Goal: Task Accomplishment & Management: Manage account settings

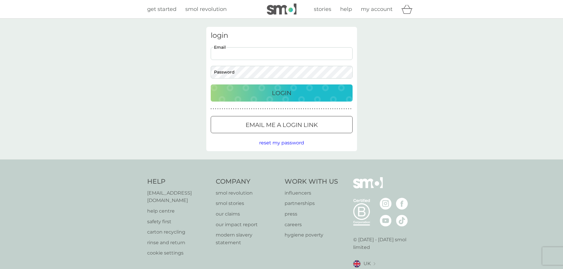
click at [275, 52] on input "Email" at bounding box center [282, 53] width 142 height 13
type input "[EMAIL_ADDRESS][DOMAIN_NAME]"
click at [211, 85] on button "Login" at bounding box center [282, 93] width 142 height 17
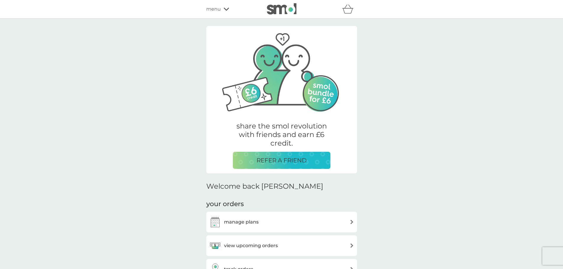
scroll to position [98, 0]
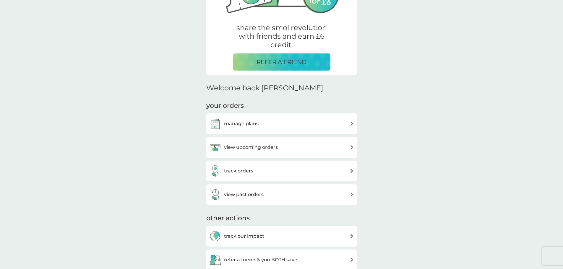
click at [278, 58] on p "REFER A FRIEND" at bounding box center [282, 61] width 50 height 9
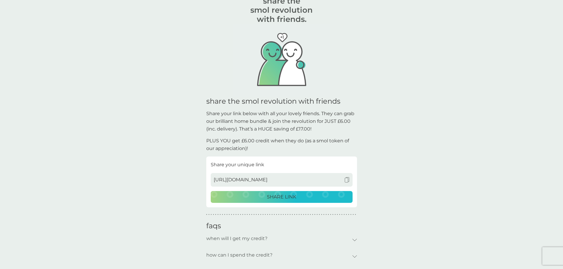
scroll to position [49, 0]
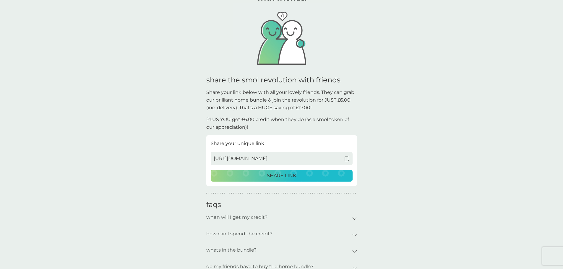
click at [347, 158] on img at bounding box center [347, 158] width 5 height 5
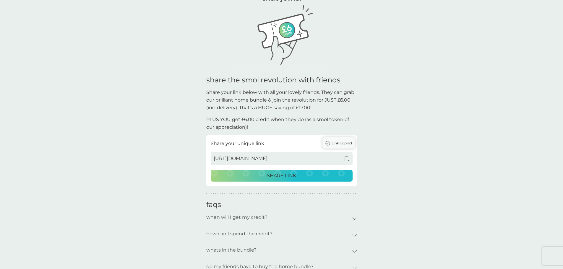
click at [284, 176] on p "SHARE LINK" at bounding box center [281, 176] width 29 height 8
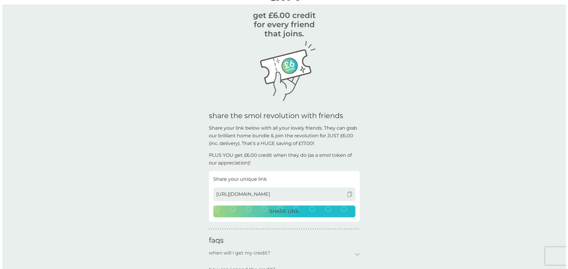
scroll to position [0, 0]
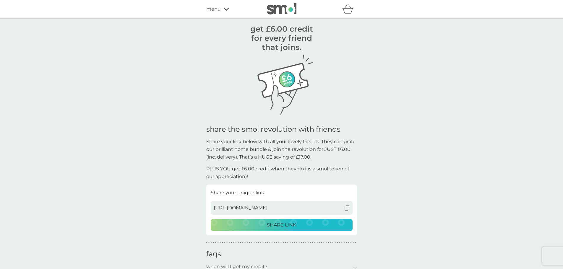
click at [220, 10] on span "menu" at bounding box center [213, 9] width 14 height 8
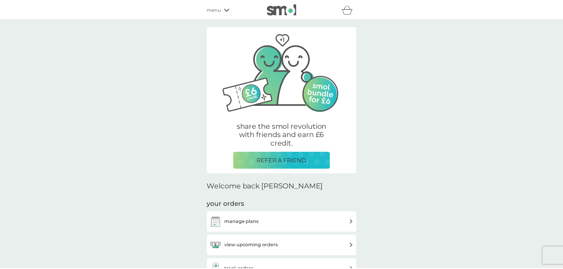
scroll to position [98, 0]
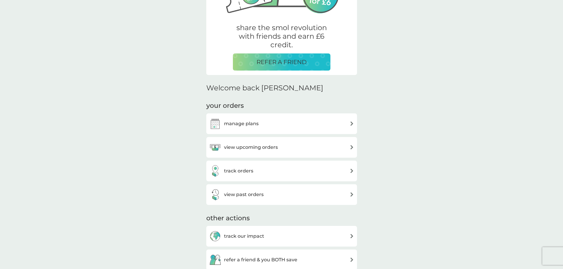
click at [274, 120] on div "manage plans" at bounding box center [281, 124] width 145 height 12
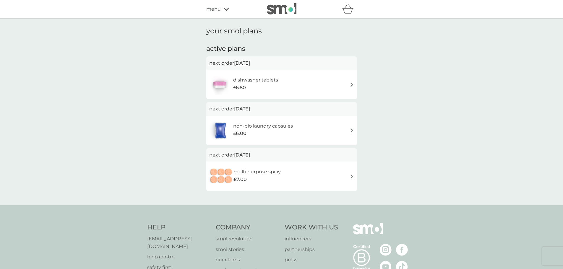
click at [214, 8] on span "menu" at bounding box center [213, 9] width 14 height 8
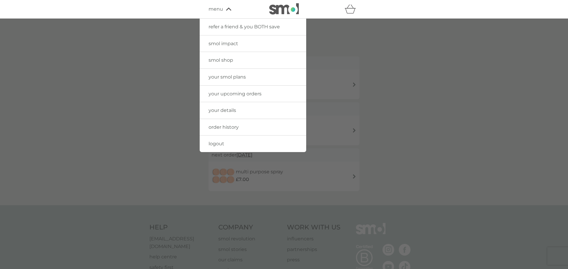
click at [233, 96] on span "your upcoming orders" at bounding box center [235, 94] width 53 height 6
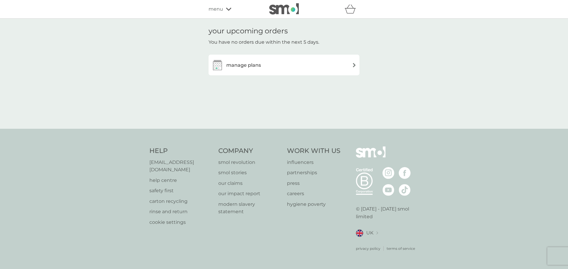
click at [217, 7] on span "menu" at bounding box center [216, 9] width 14 height 8
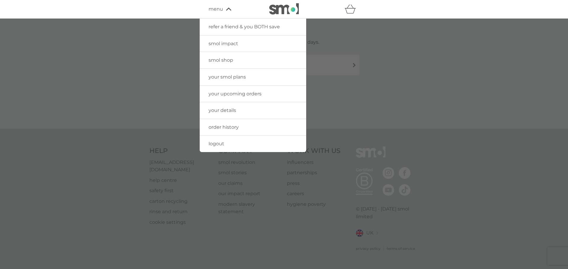
click at [167, 65] on div at bounding box center [284, 153] width 568 height 269
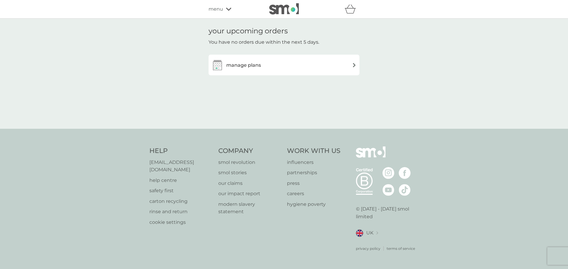
click at [245, 65] on h3 "manage plans" at bounding box center [243, 66] width 35 height 8
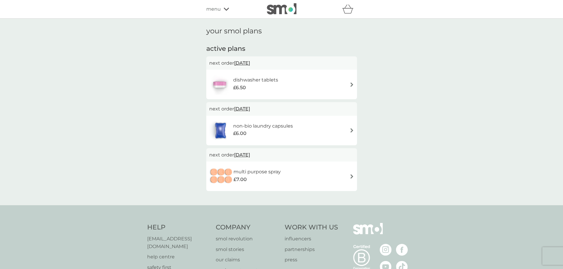
click at [351, 128] on div "non-bio laundry capsules £6.00" at bounding box center [281, 130] width 145 height 21
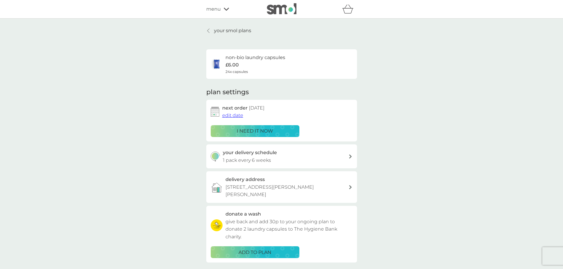
click at [208, 30] on icon at bounding box center [208, 30] width 2 height 5
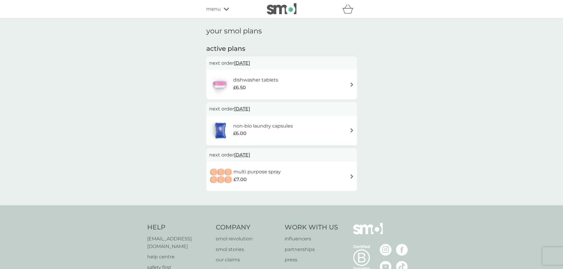
click at [213, 8] on span "menu" at bounding box center [213, 9] width 14 height 8
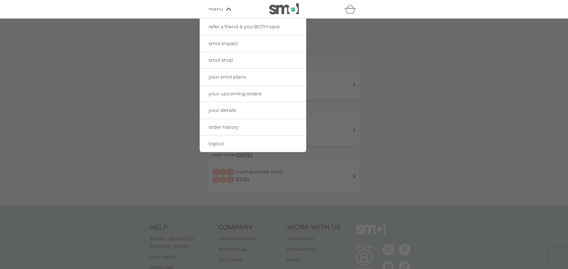
click at [232, 128] on span "order history" at bounding box center [224, 128] width 30 height 6
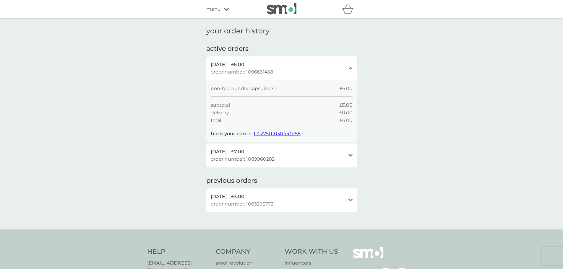
click at [351, 154] on icon "open" at bounding box center [351, 155] width 4 height 3
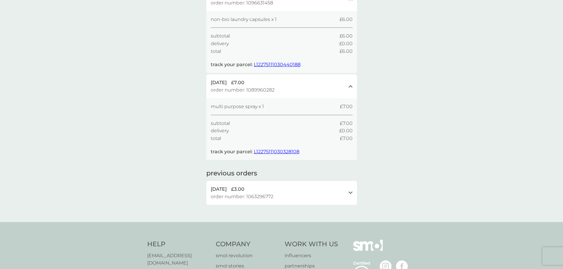
scroll to position [148, 0]
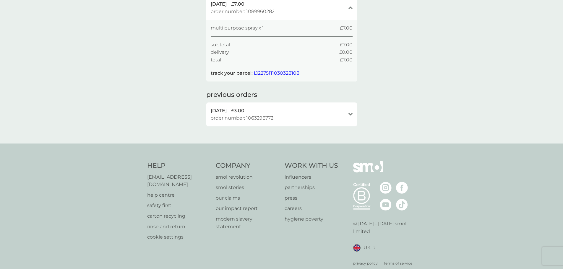
click at [352, 114] on icon at bounding box center [351, 114] width 4 height 3
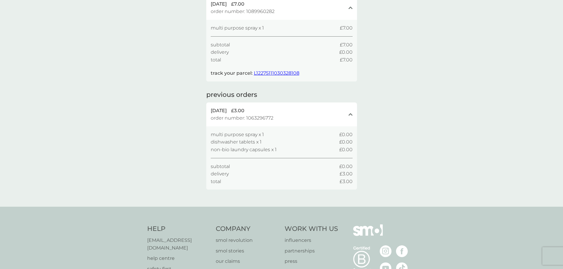
click at [351, 114] on icon "close" at bounding box center [351, 114] width 4 height 3
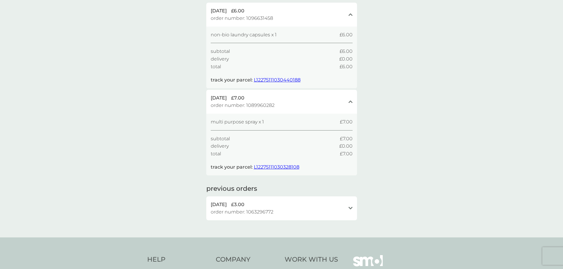
scroll to position [98, 0]
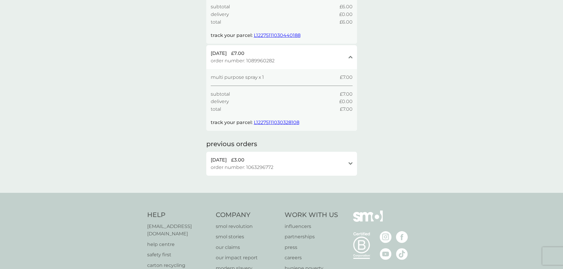
click at [352, 163] on icon at bounding box center [351, 164] width 4 height 3
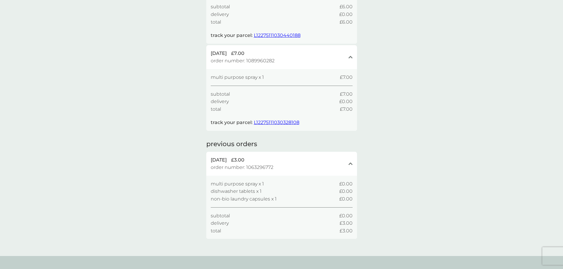
scroll to position [0, 0]
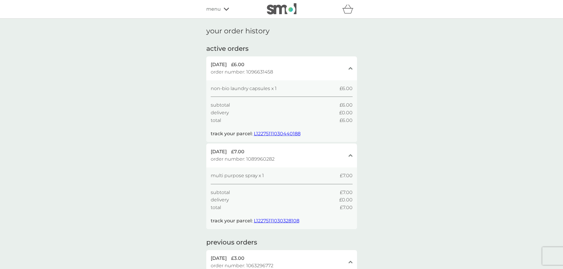
click at [211, 6] on span "menu" at bounding box center [213, 9] width 14 height 8
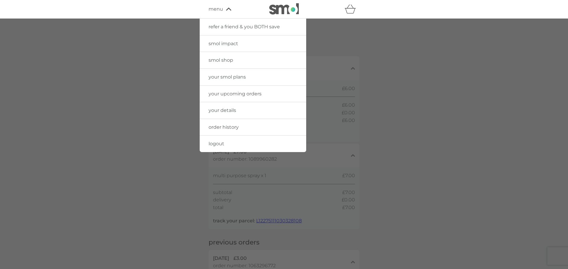
click at [223, 78] on span "your smol plans" at bounding box center [227, 77] width 37 height 6
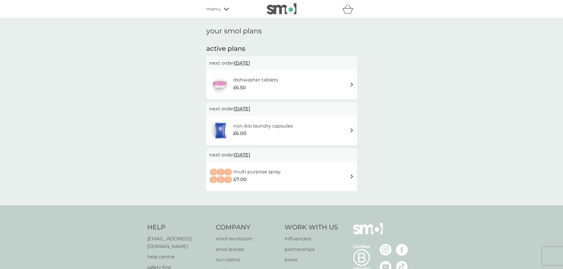
click at [353, 84] on img at bounding box center [352, 85] width 4 height 4
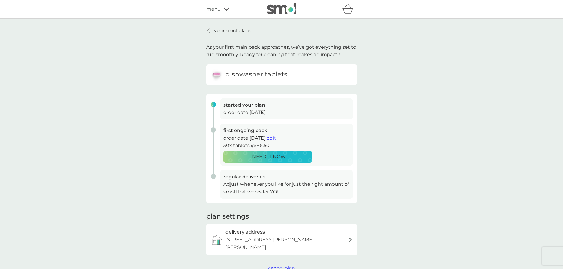
click at [276, 138] on span "edit" at bounding box center [271, 138] width 9 height 6
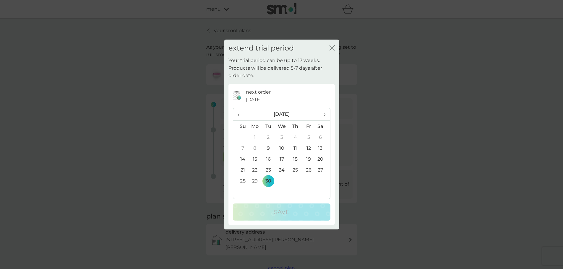
click at [282, 148] on td "10" at bounding box center [282, 148] width 14 height 11
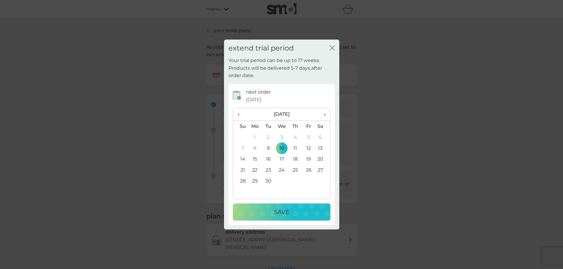
click at [281, 211] on p "Save" at bounding box center [281, 212] width 15 height 9
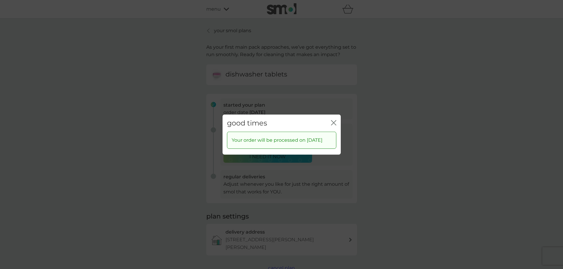
click at [334, 120] on icon "close" at bounding box center [333, 122] width 5 height 5
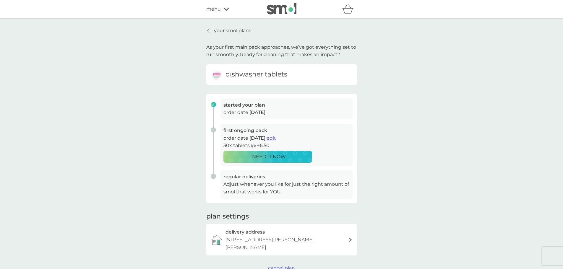
click at [276, 139] on span "edit" at bounding box center [271, 138] width 9 height 6
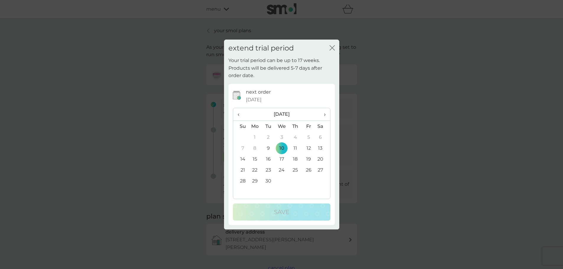
click at [268, 149] on td "9" at bounding box center [268, 148] width 13 height 11
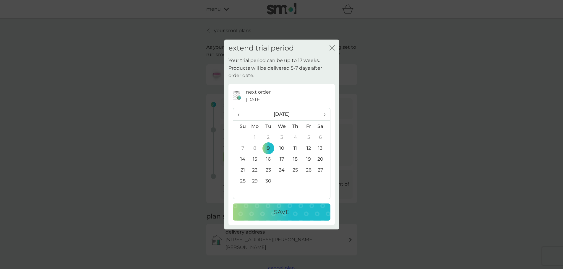
click at [276, 207] on button "Save" at bounding box center [282, 212] width 98 height 17
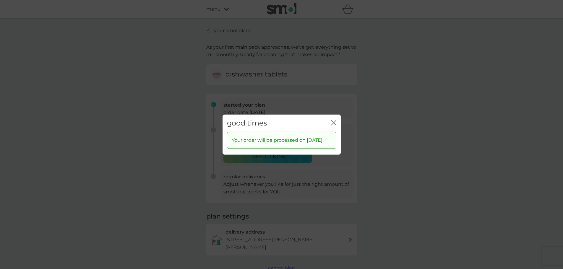
click at [335, 120] on icon "close" at bounding box center [335, 122] width 2 height 5
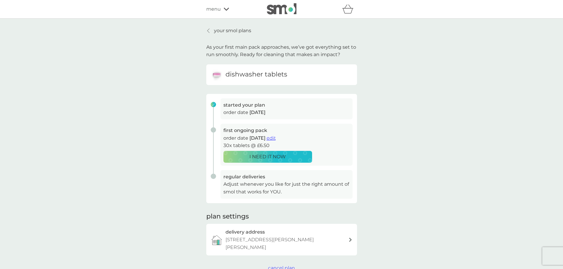
click at [220, 33] on p "your smol plans" at bounding box center [232, 31] width 37 height 8
